Goal: Task Accomplishment & Management: Manage account settings

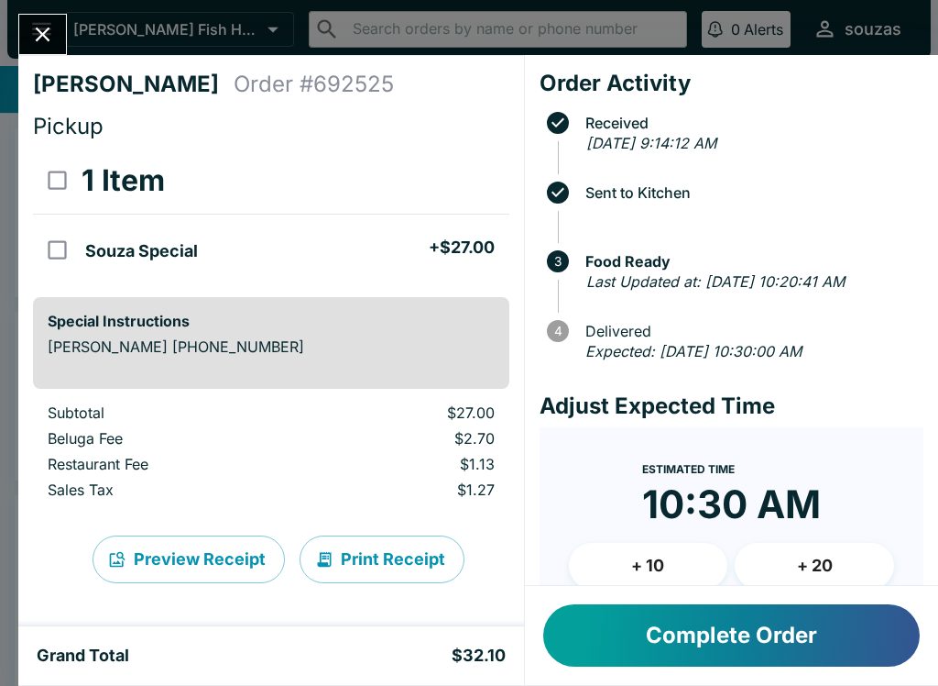
click at [721, 658] on button "Complete Order" at bounding box center [731, 635] width 377 height 62
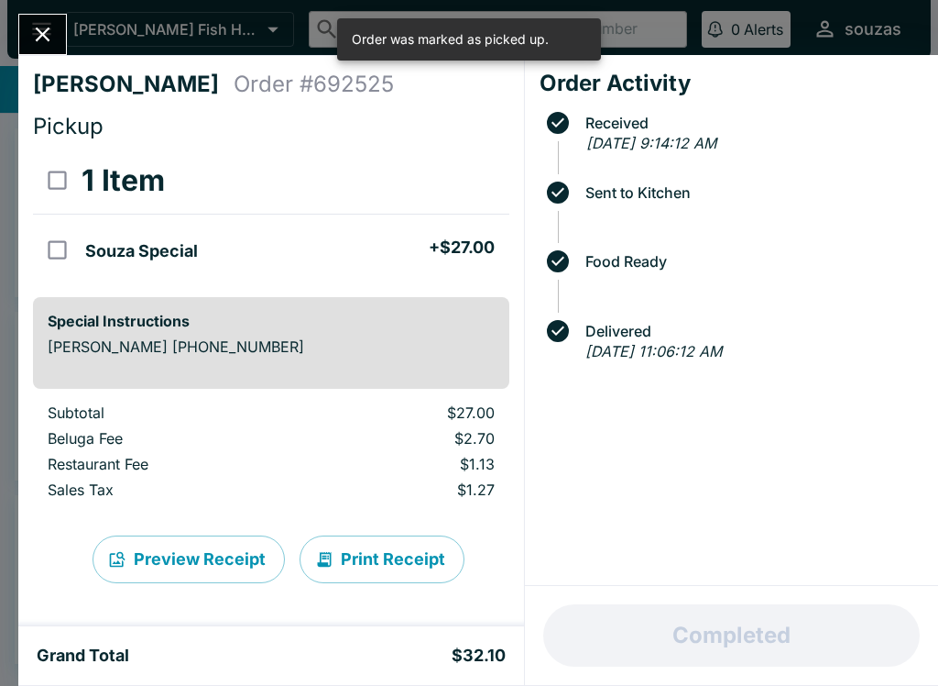
click at [48, 22] on icon "Close" at bounding box center [42, 34] width 25 height 25
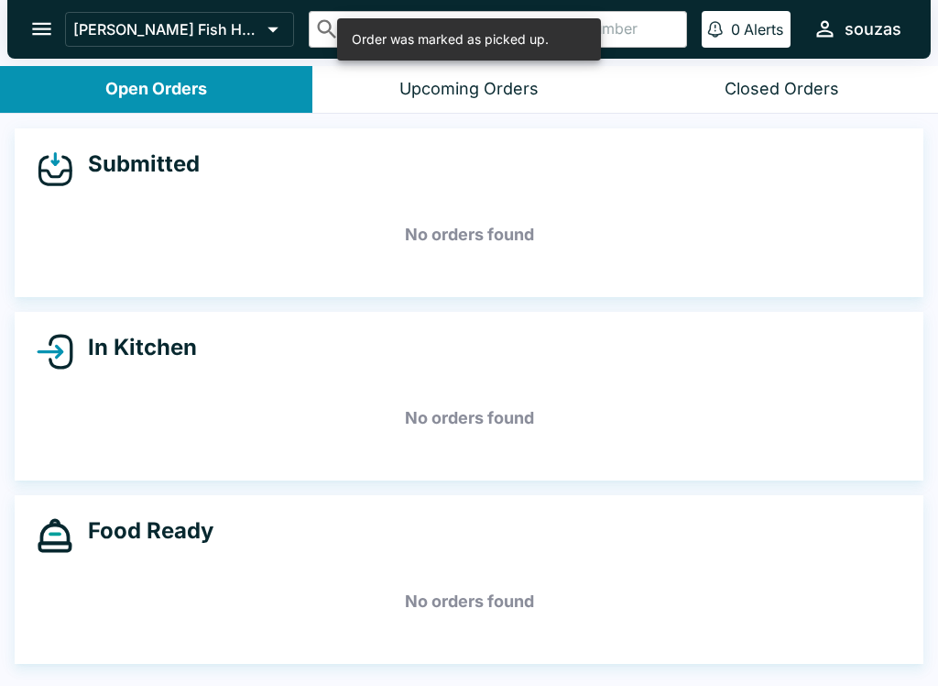
click at [510, 103] on button "Upcoming Orders" at bounding box center [469, 89] width 313 height 47
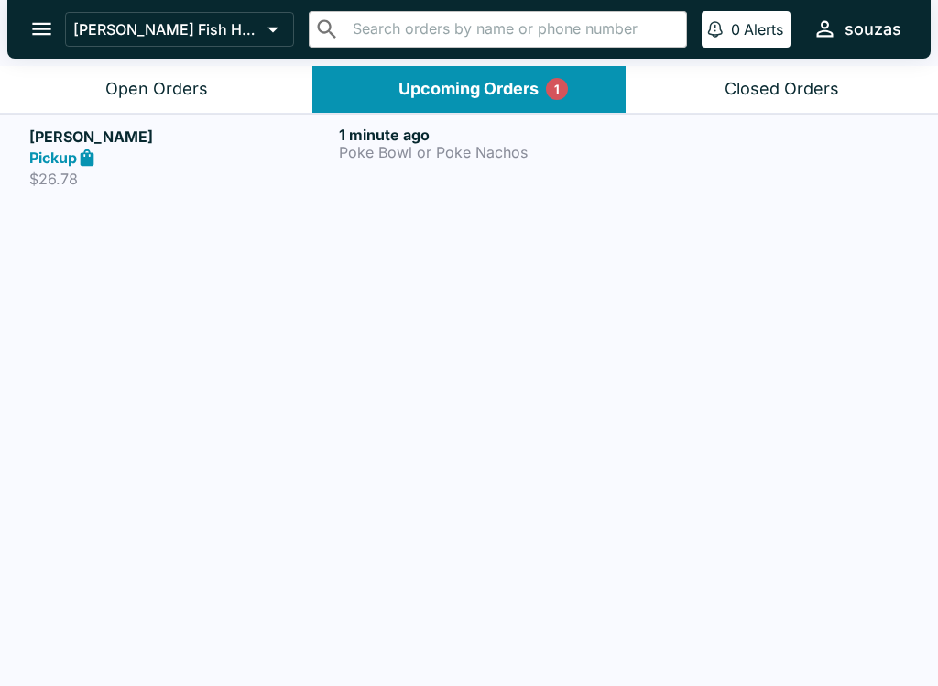
click at [405, 140] on h6 "1 minute ago" at bounding box center [490, 135] width 302 height 18
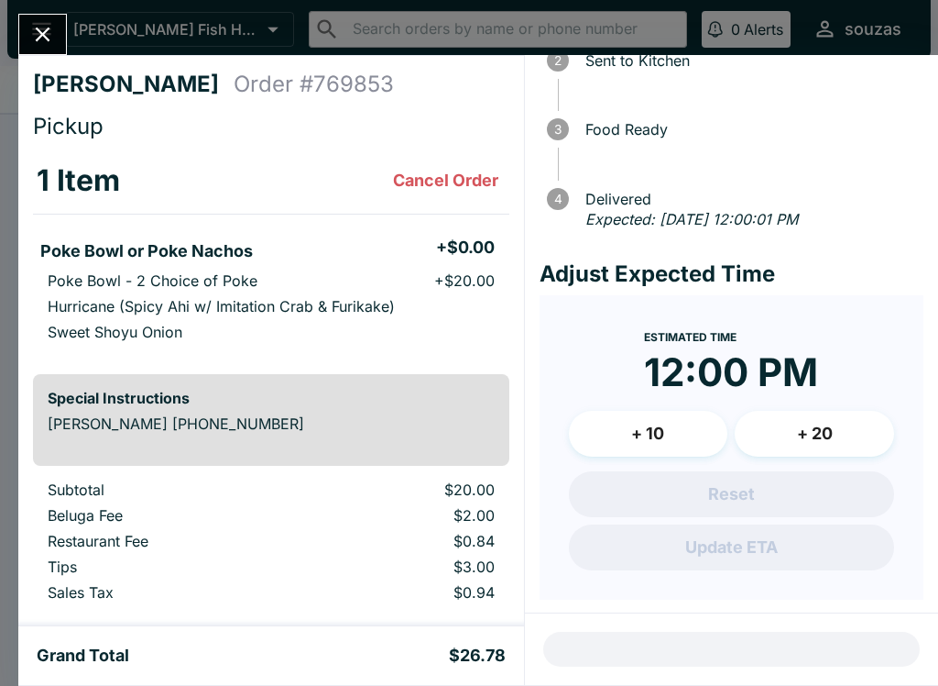
scroll to position [131, 0]
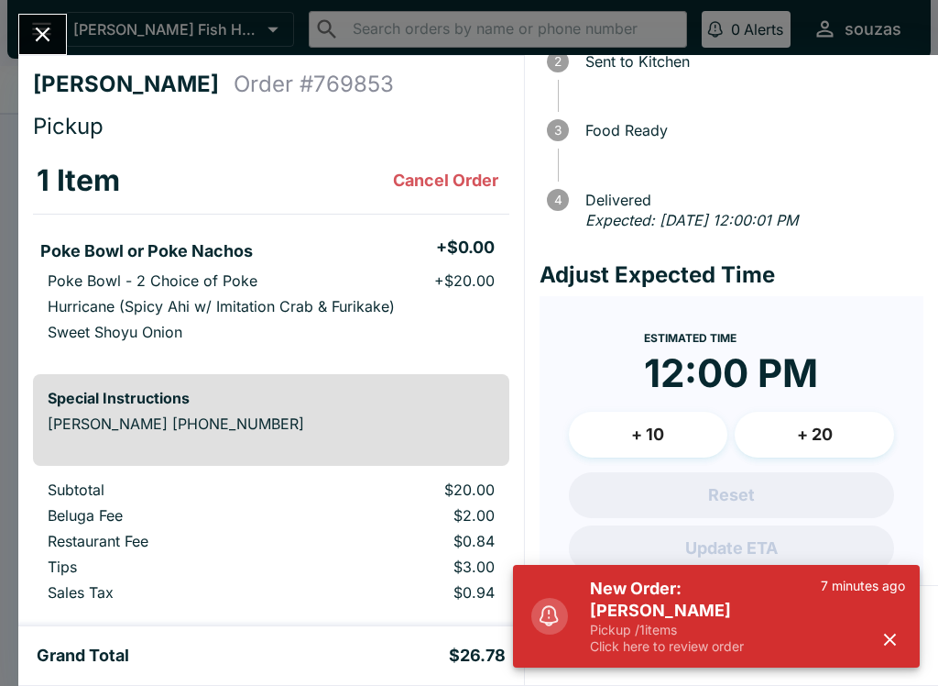
click at [715, 630] on p "Pickup / 1 items" at bounding box center [705, 629] width 231 height 16
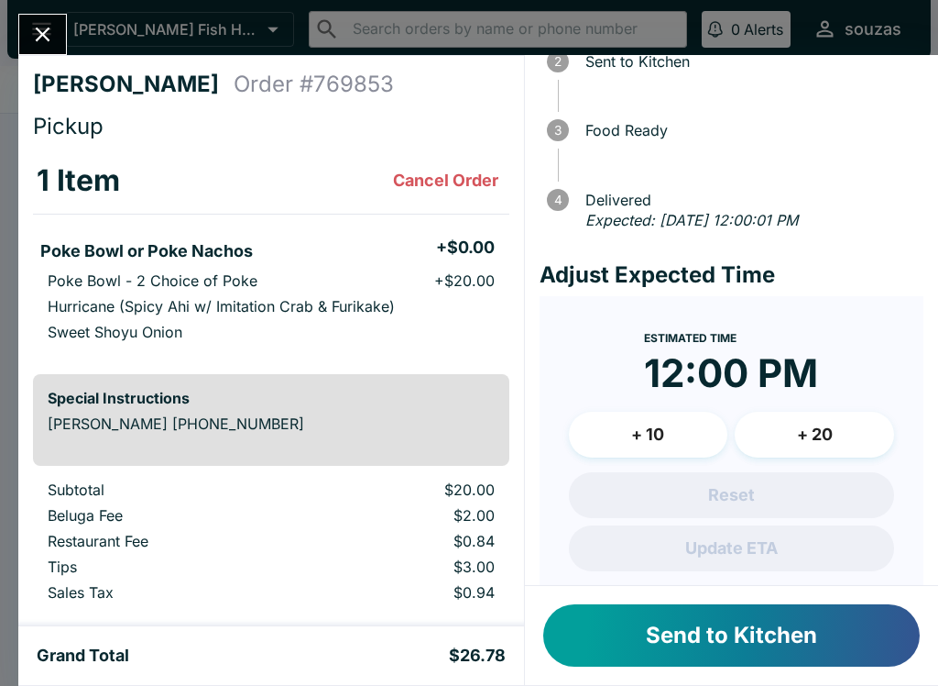
click at [779, 650] on button "Send to Kitchen" at bounding box center [731, 635] width 377 height 62
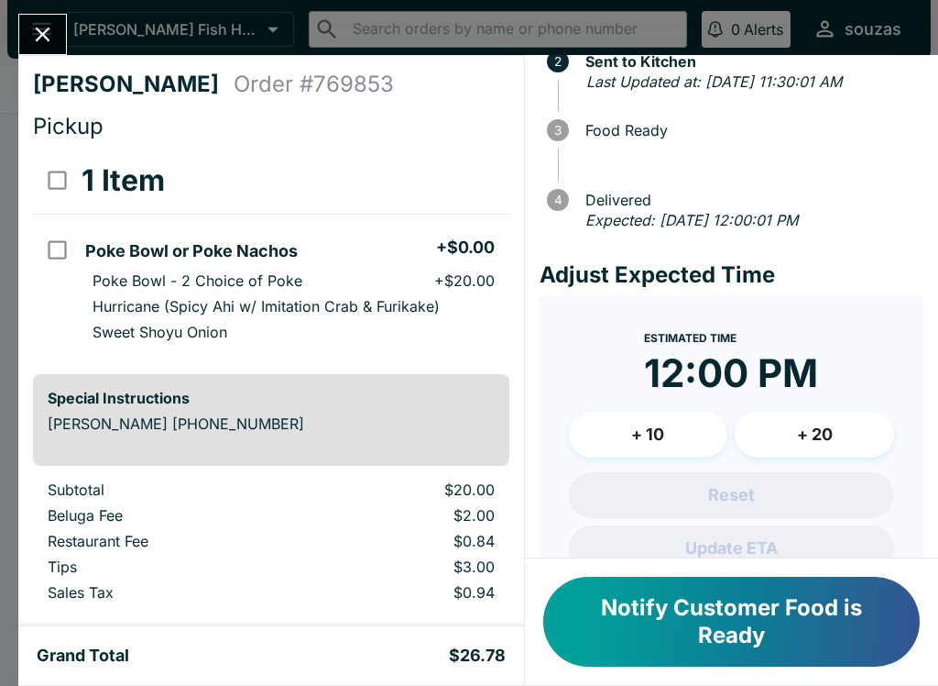
click at [54, 44] on icon "Close" at bounding box center [42, 34] width 25 height 25
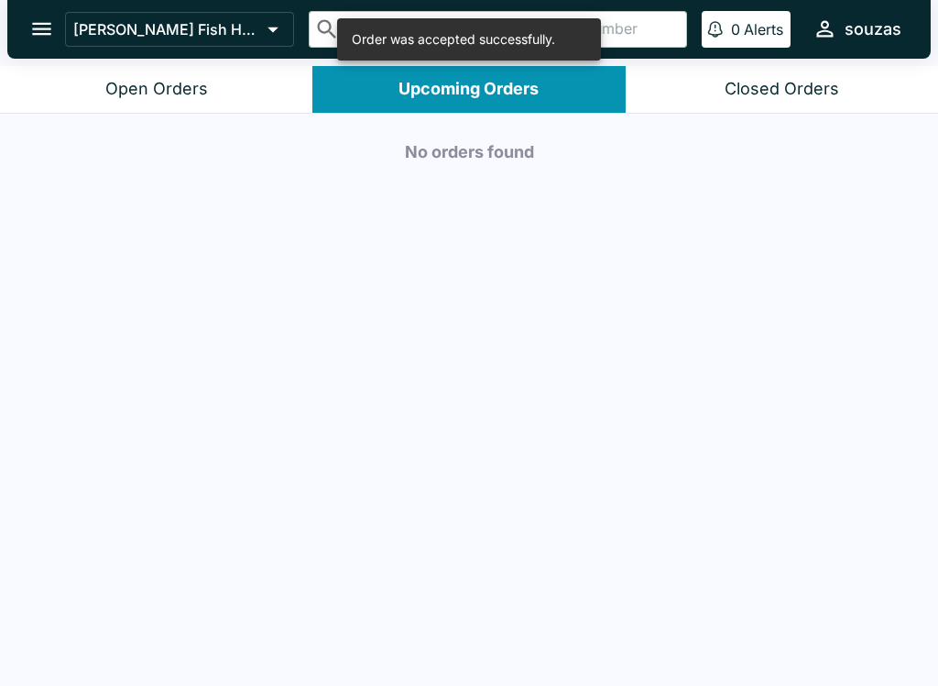
click at [224, 85] on button "Open Orders" at bounding box center [156, 89] width 313 height 47
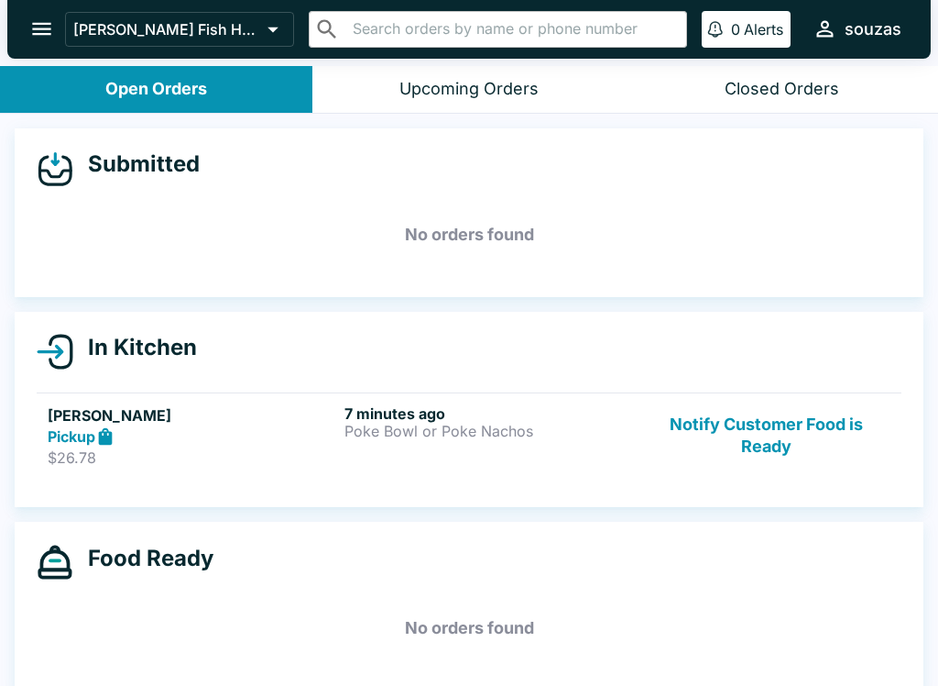
click at [501, 433] on p "Poke Bowl or Poke Nachos" at bounding box center [490, 430] width 290 height 16
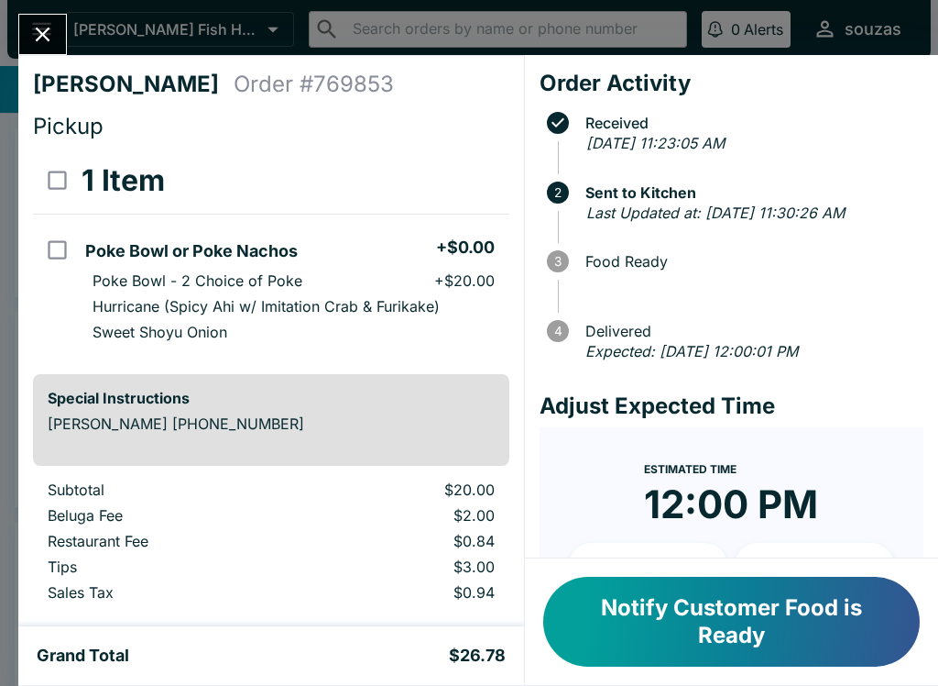
click at [44, 32] on icon "Close" at bounding box center [43, 34] width 15 height 15
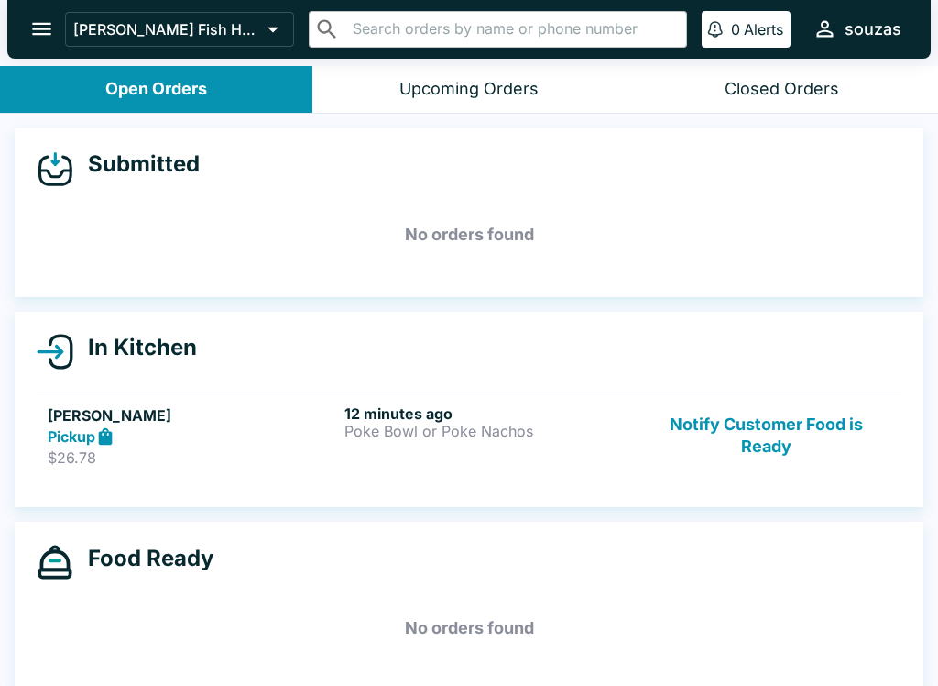
click at [489, 425] on p "Poke Bowl or Poke Nachos" at bounding box center [490, 430] width 290 height 16
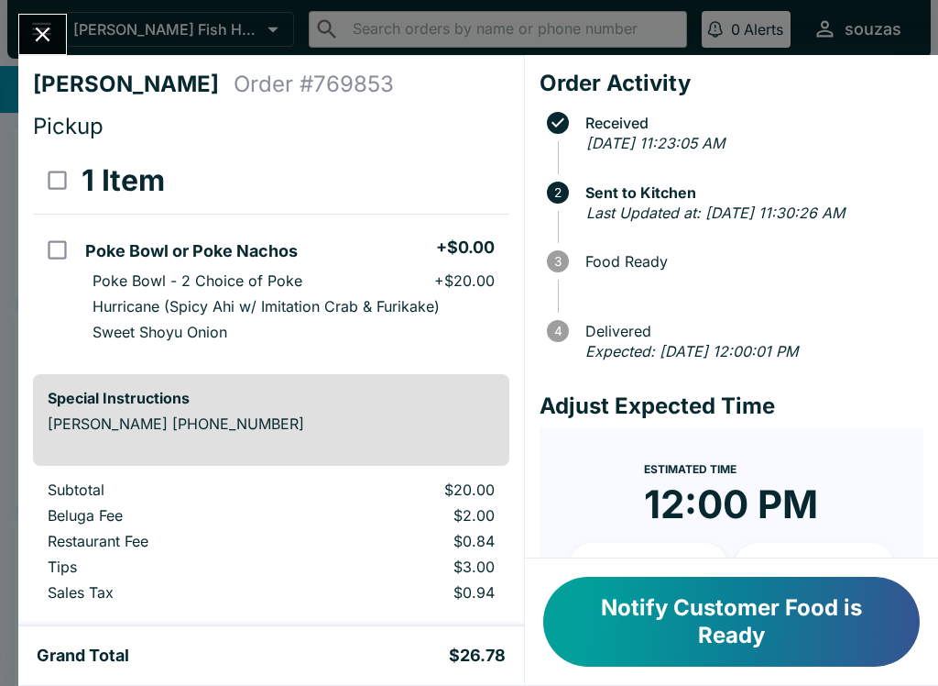
click at [61, 43] on button "Close" at bounding box center [42, 34] width 47 height 39
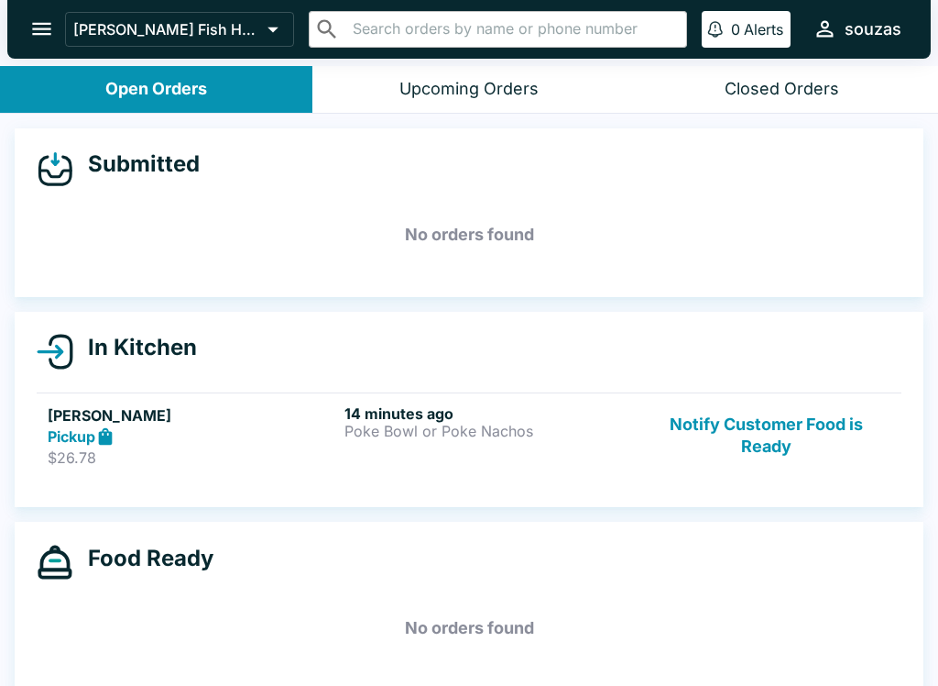
click at [50, 28] on icon "open drawer" at bounding box center [41, 29] width 19 height 13
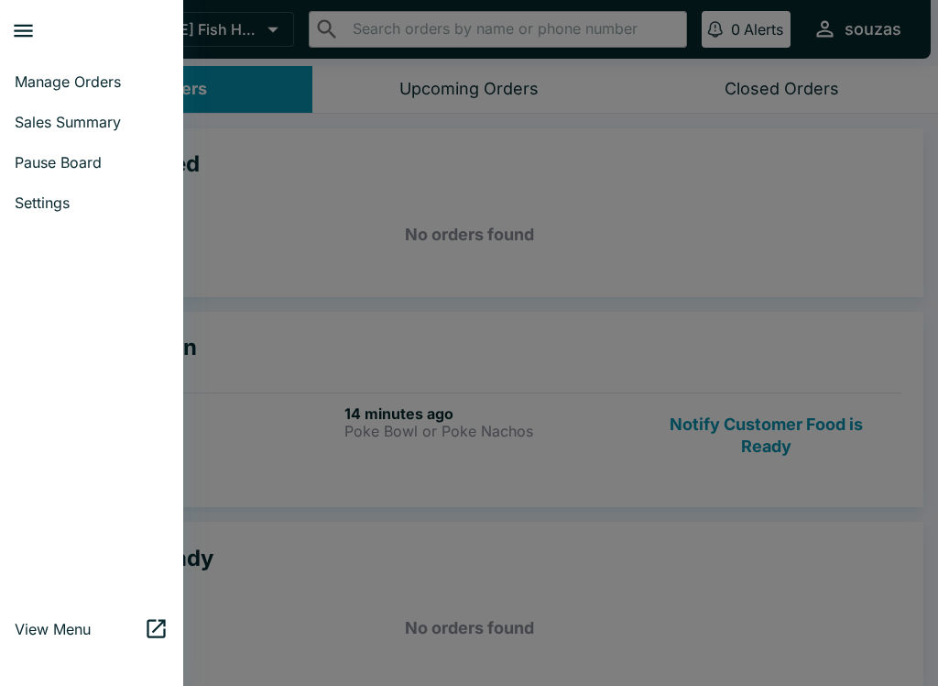
click at [112, 132] on link "Sales Summary" at bounding box center [91, 122] width 183 height 40
select select "03:00"
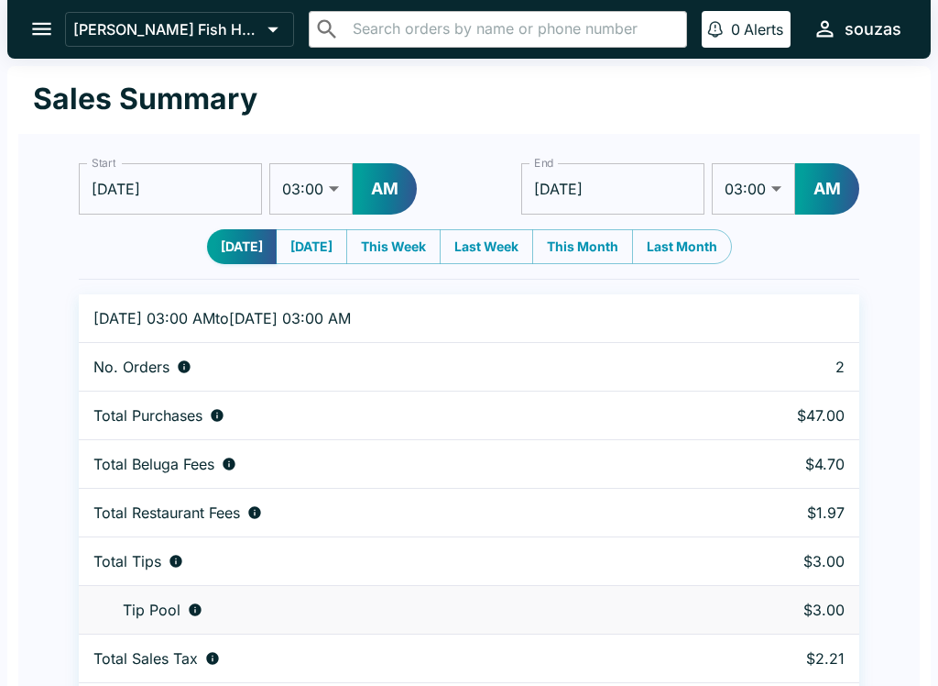
click at [50, 23] on icon "open drawer" at bounding box center [41, 28] width 25 height 25
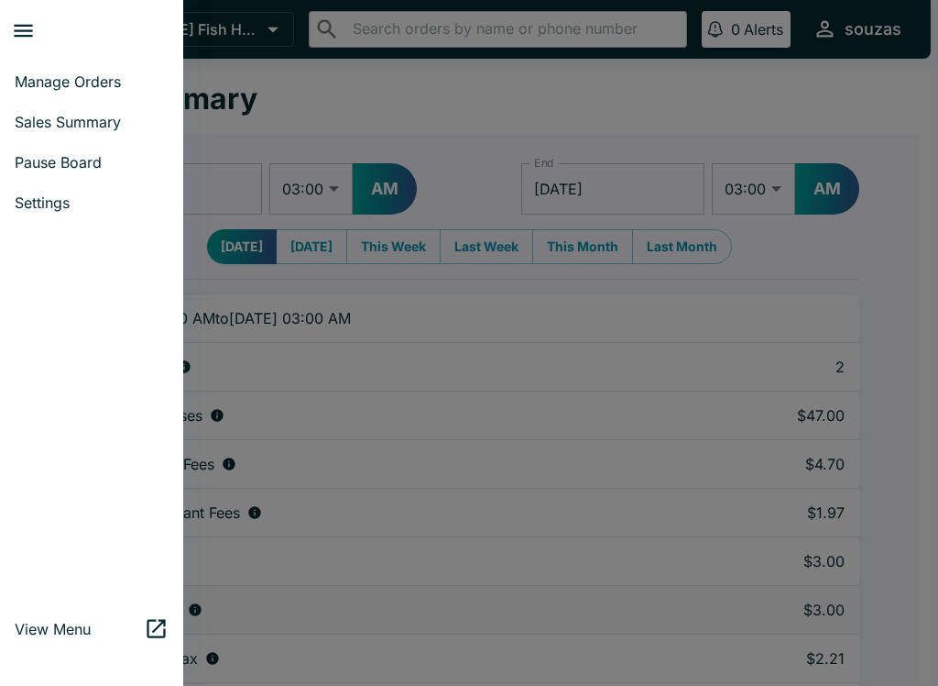
click at [121, 77] on span "Manage Orders" at bounding box center [92, 81] width 154 height 18
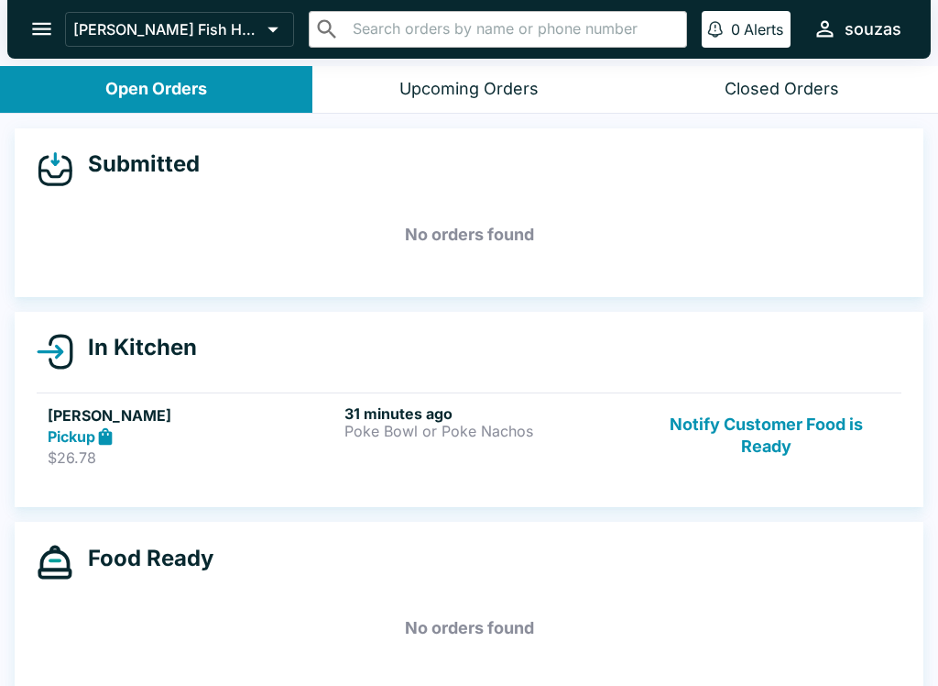
click at [476, 431] on p "Poke Bowl or Poke Nachos" at bounding box center [490, 430] width 290 height 16
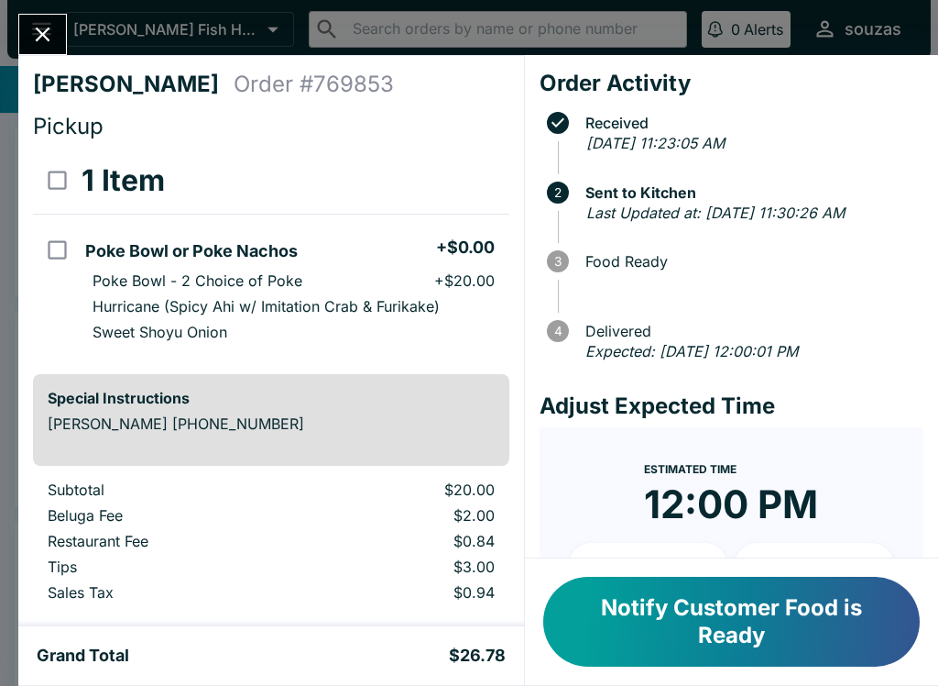
click at [841, 639] on button "Notify Customer Food is Ready" at bounding box center [731, 621] width 377 height 90
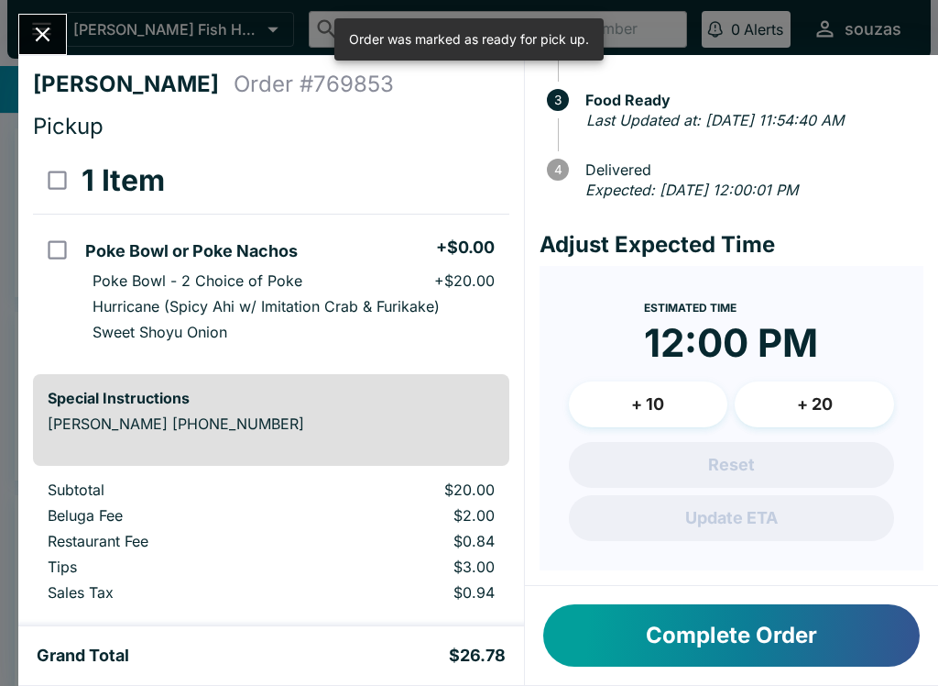
scroll to position [181, 0]
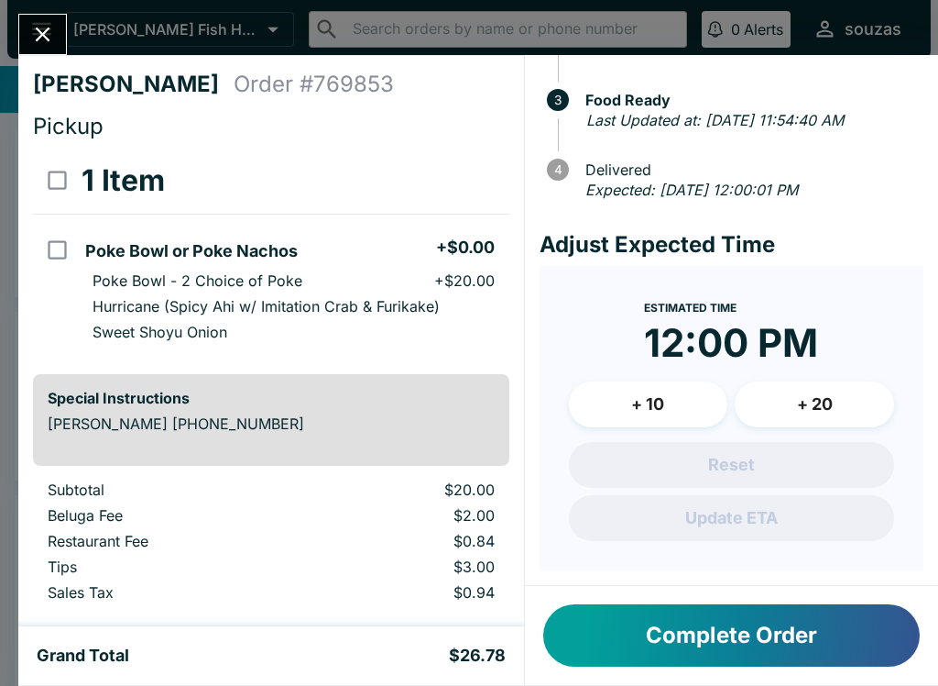
click at [51, 32] on icon "Close" at bounding box center [42, 34] width 25 height 25
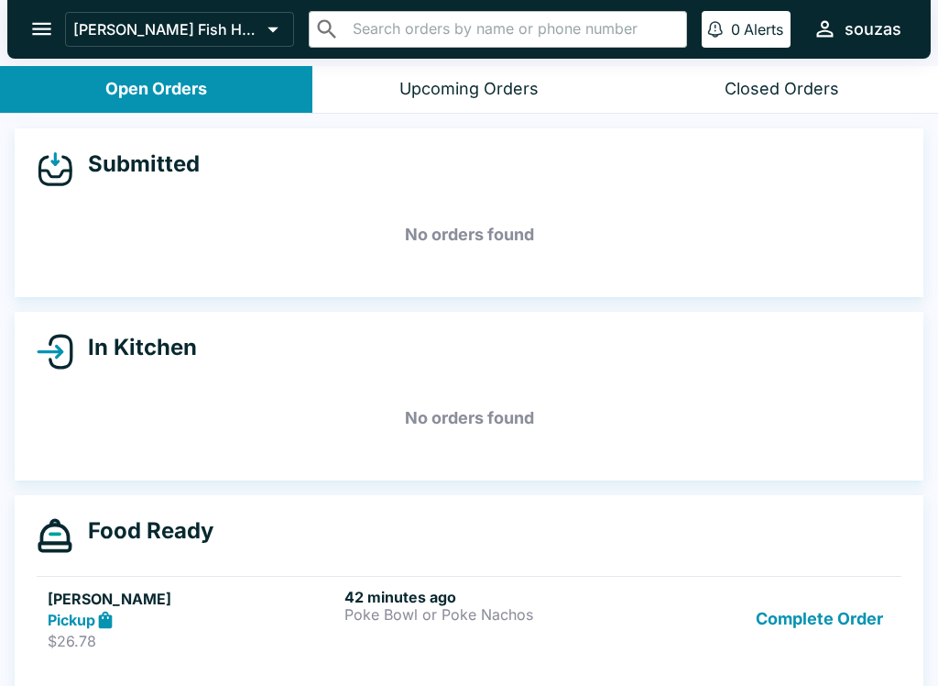
click at [809, 632] on button "Complete Order" at bounding box center [820, 618] width 142 height 63
